Goal: Information Seeking & Learning: Learn about a topic

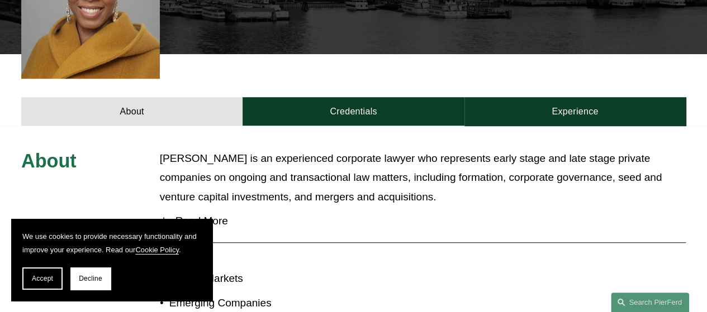
scroll to position [362, 0]
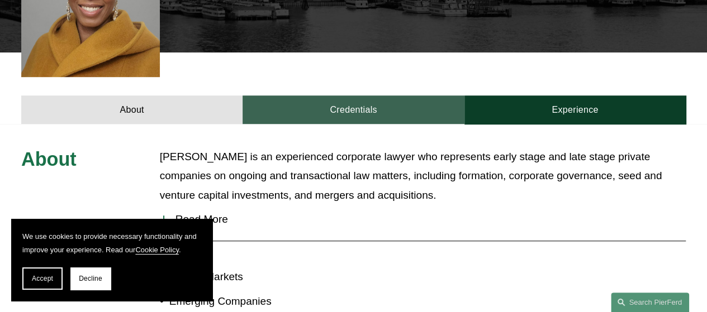
click at [379, 96] on link "Credentials" at bounding box center [353, 110] width 221 height 29
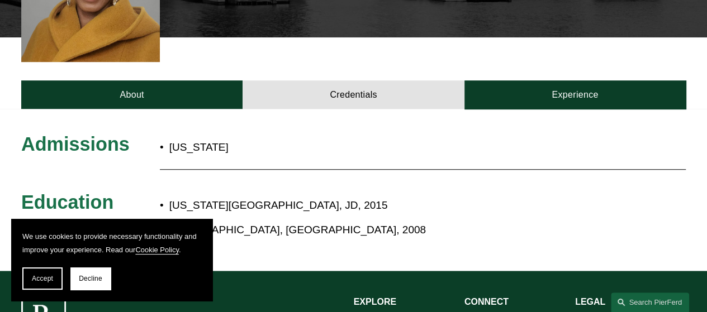
scroll to position [385, 0]
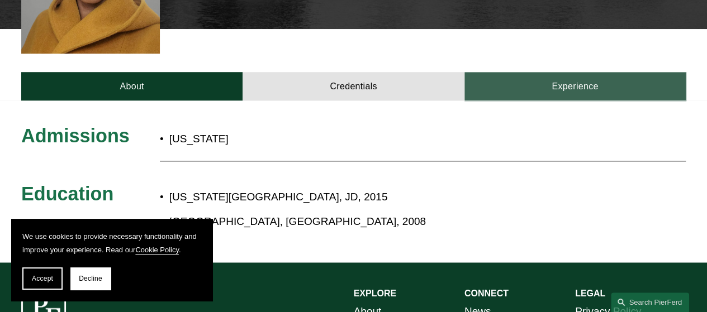
click at [528, 72] on link "Experience" at bounding box center [575, 86] width 221 height 29
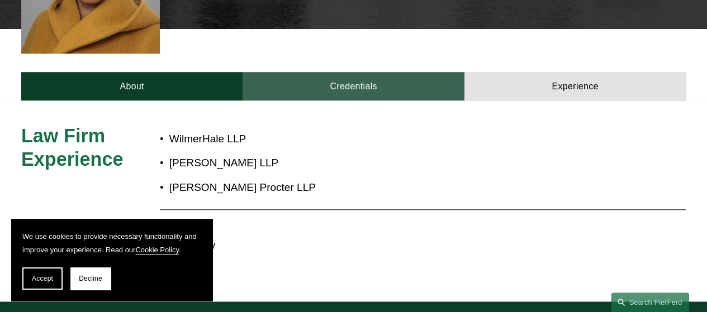
click at [411, 77] on link "Credentials" at bounding box center [353, 86] width 221 height 29
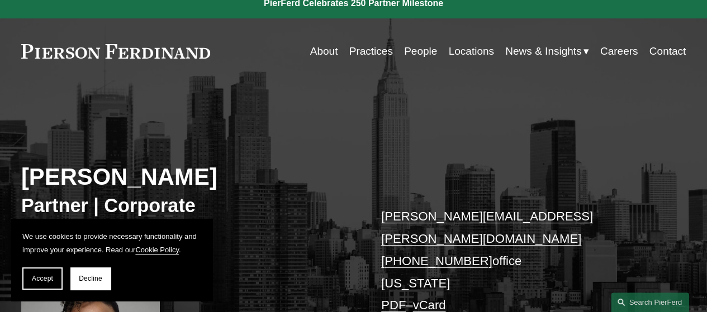
scroll to position [10, 0]
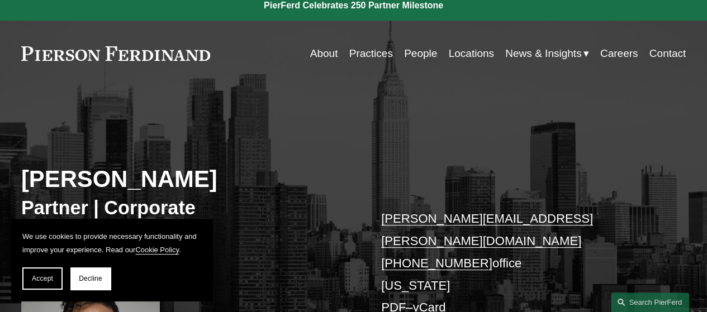
click at [463, 53] on link "Locations" at bounding box center [470, 53] width 45 height 21
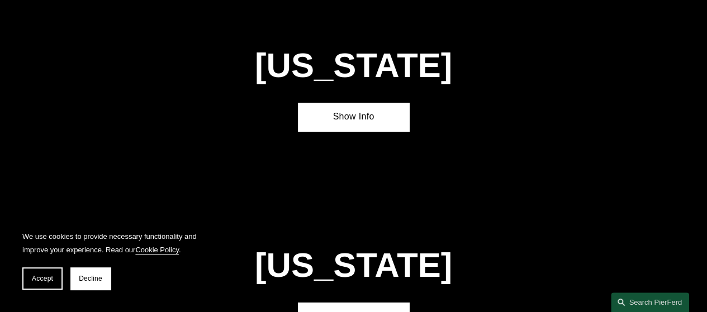
scroll to position [2324, 0]
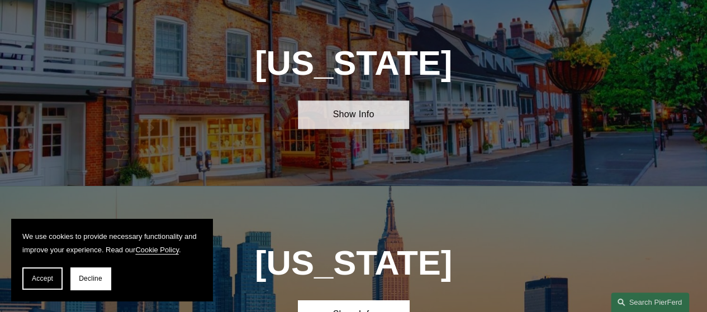
click at [395, 101] on link "Show Info" at bounding box center [353, 115] width 111 height 29
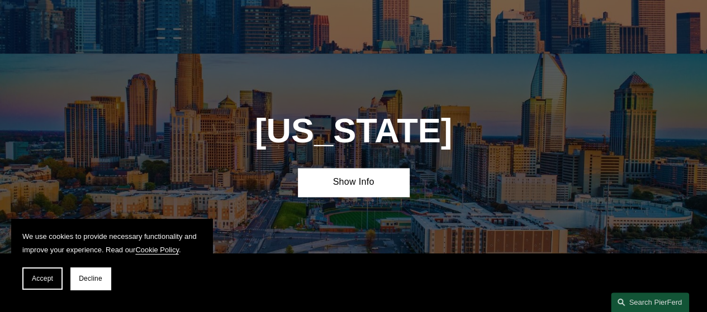
scroll to position [2876, 0]
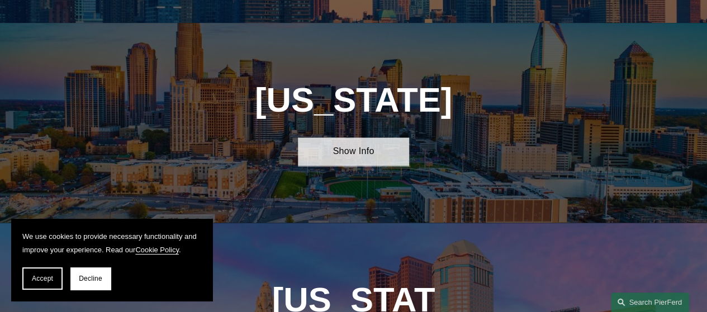
click at [375, 138] on link "Show Info" at bounding box center [353, 152] width 111 height 29
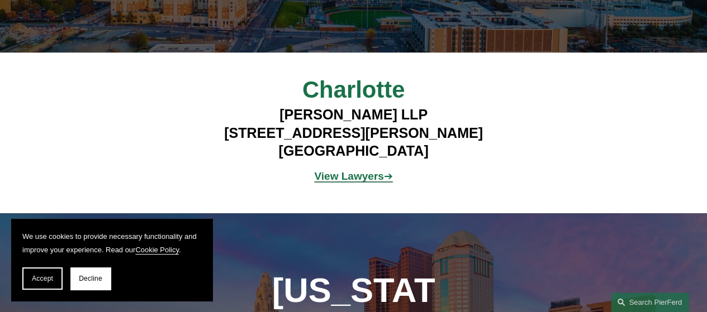
scroll to position [3047, 0]
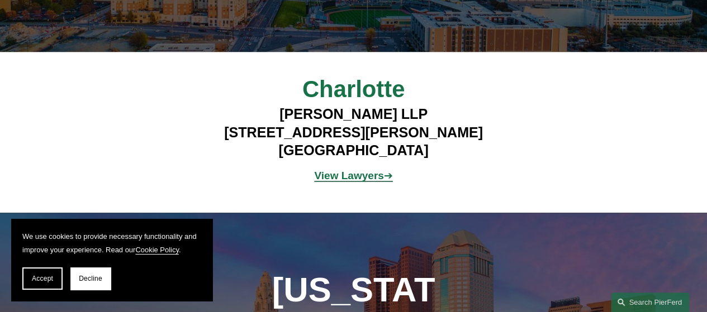
click at [378, 169] on strong "View Lawyers" at bounding box center [348, 175] width 69 height 12
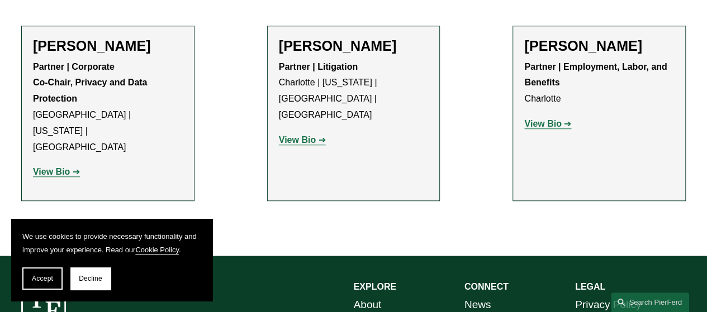
scroll to position [426, 0]
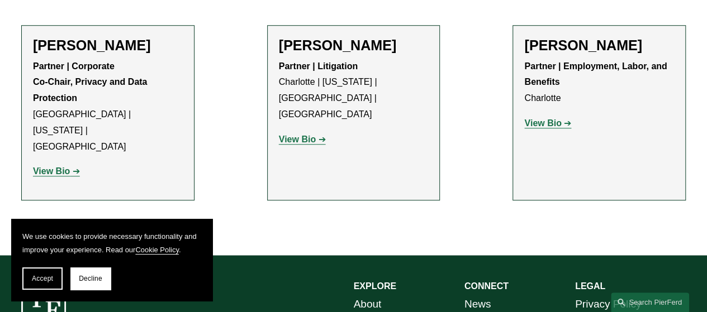
click at [527, 128] on strong "View Bio" at bounding box center [542, 124] width 37 height 10
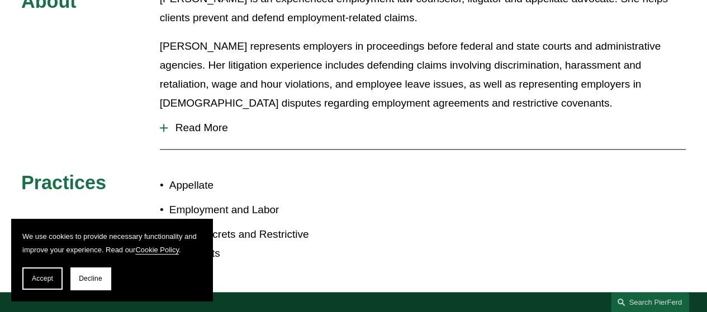
scroll to position [492, 0]
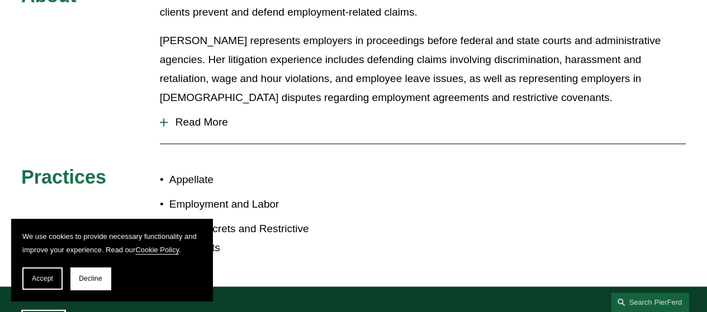
click at [203, 116] on span "Read More" at bounding box center [427, 122] width 518 height 12
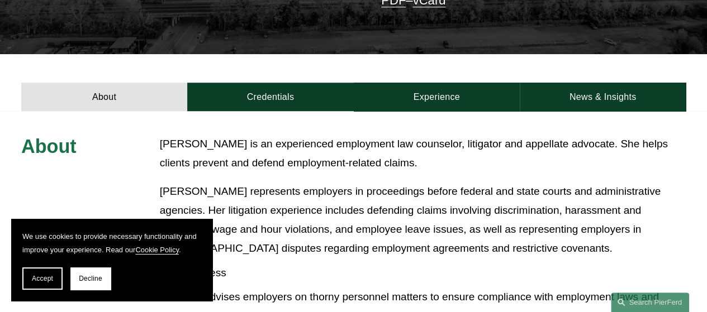
scroll to position [340, 0]
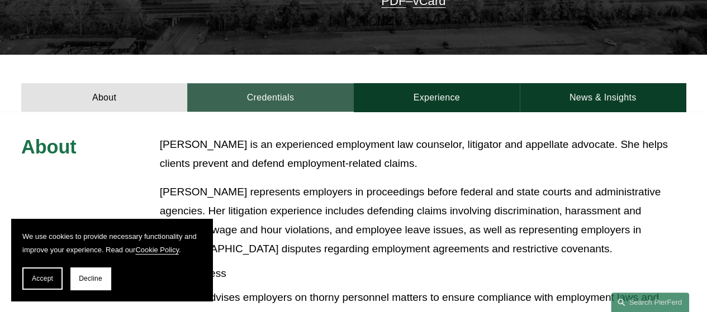
click at [250, 83] on link "Credentials" at bounding box center [270, 97] width 166 height 29
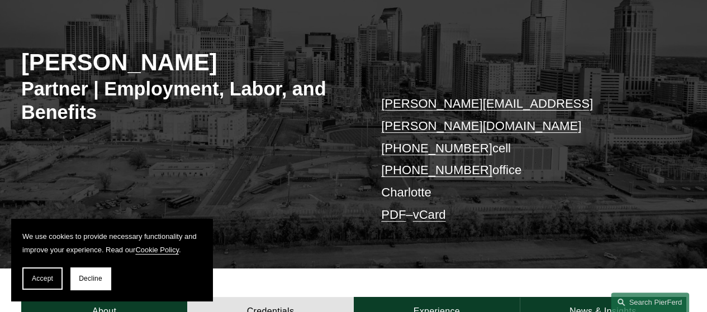
scroll to position [0, 0]
